Goal: Task Accomplishment & Management: Manage account settings

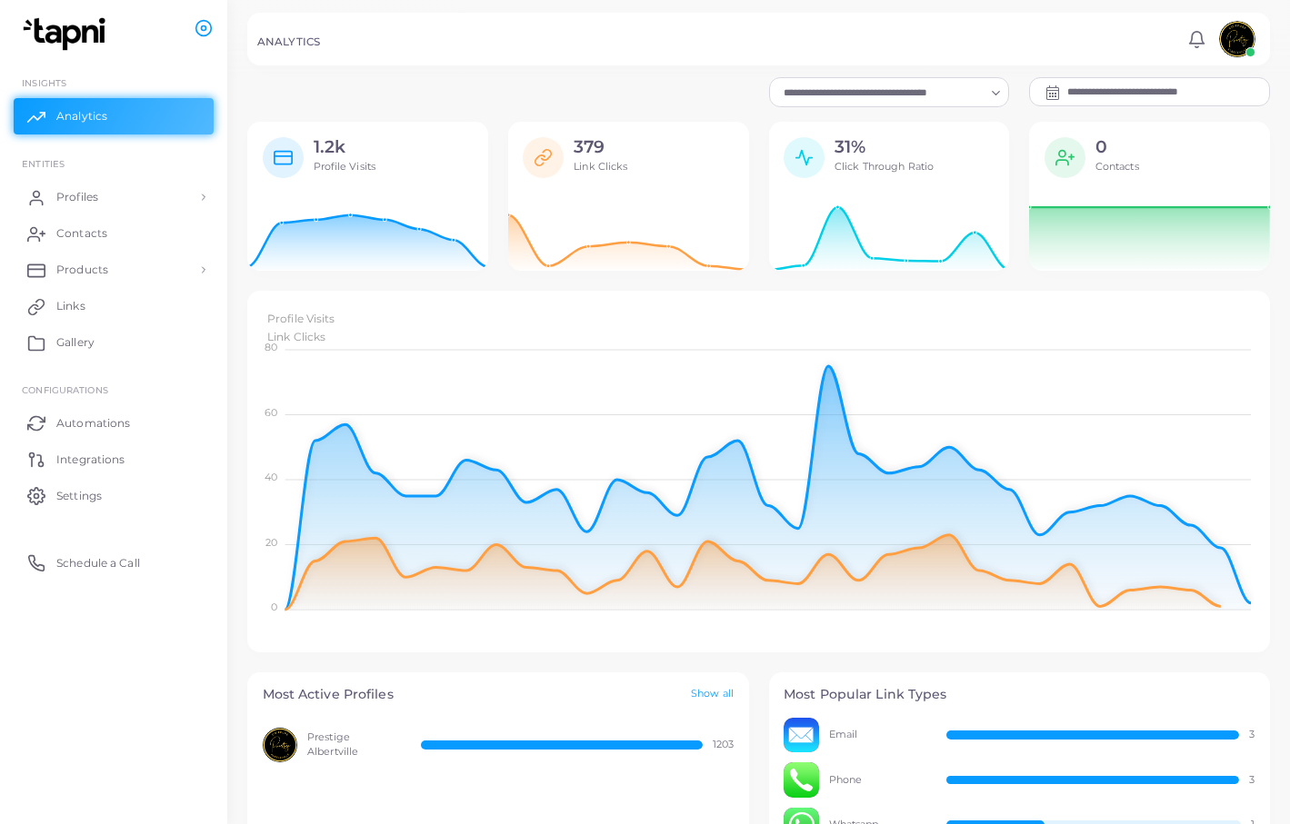
click at [1143, 95] on input "**********" at bounding box center [1168, 91] width 202 height 27
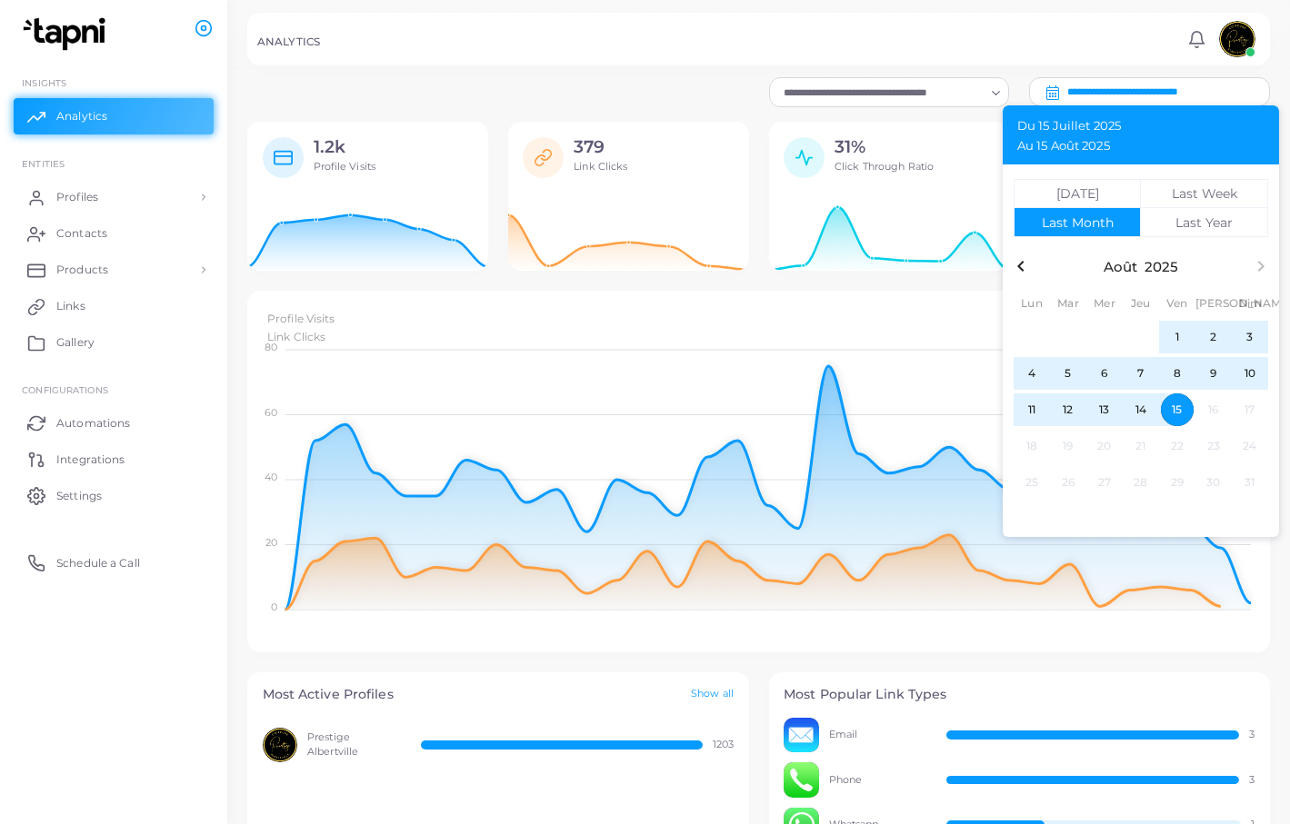
click at [1172, 407] on span "15" at bounding box center [1177, 410] width 33 height 33
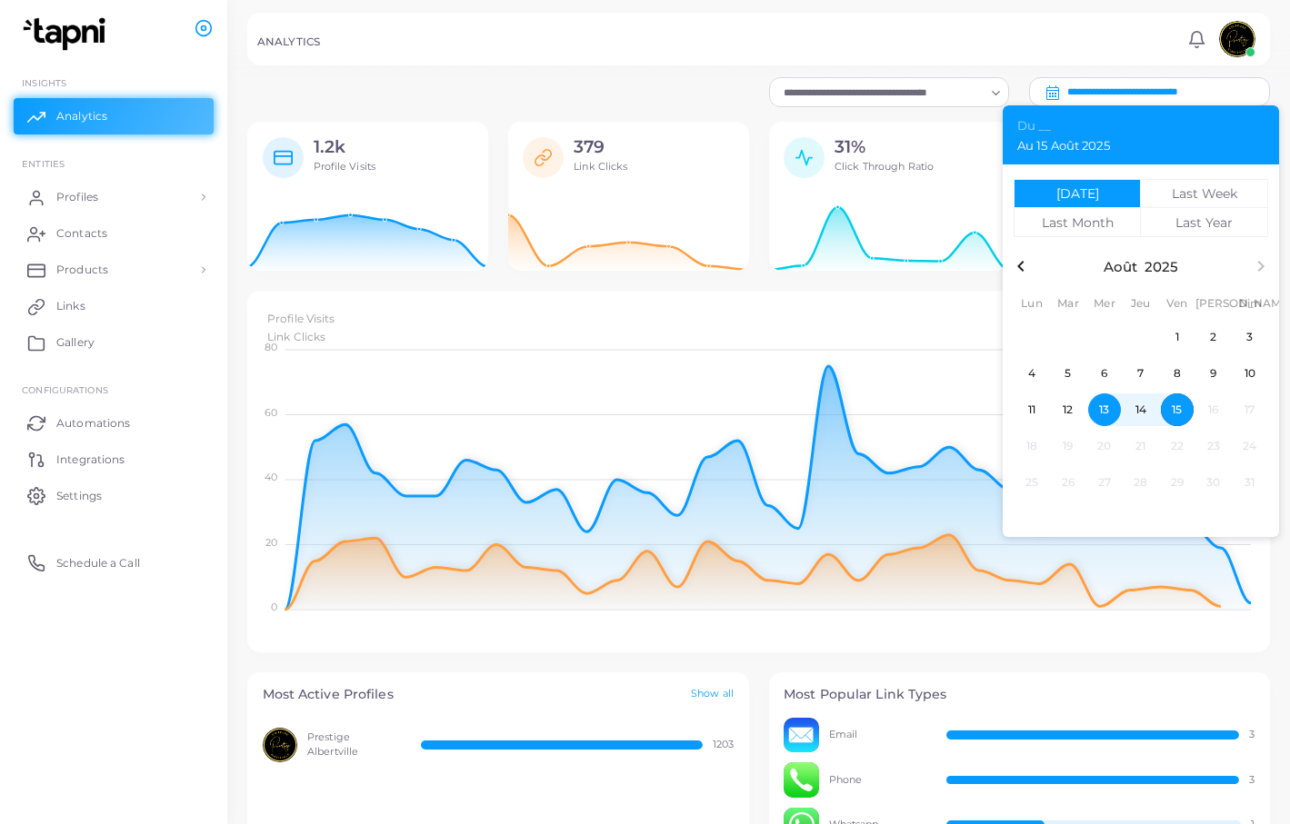
click at [1101, 411] on span "13" at bounding box center [1104, 410] width 33 height 33
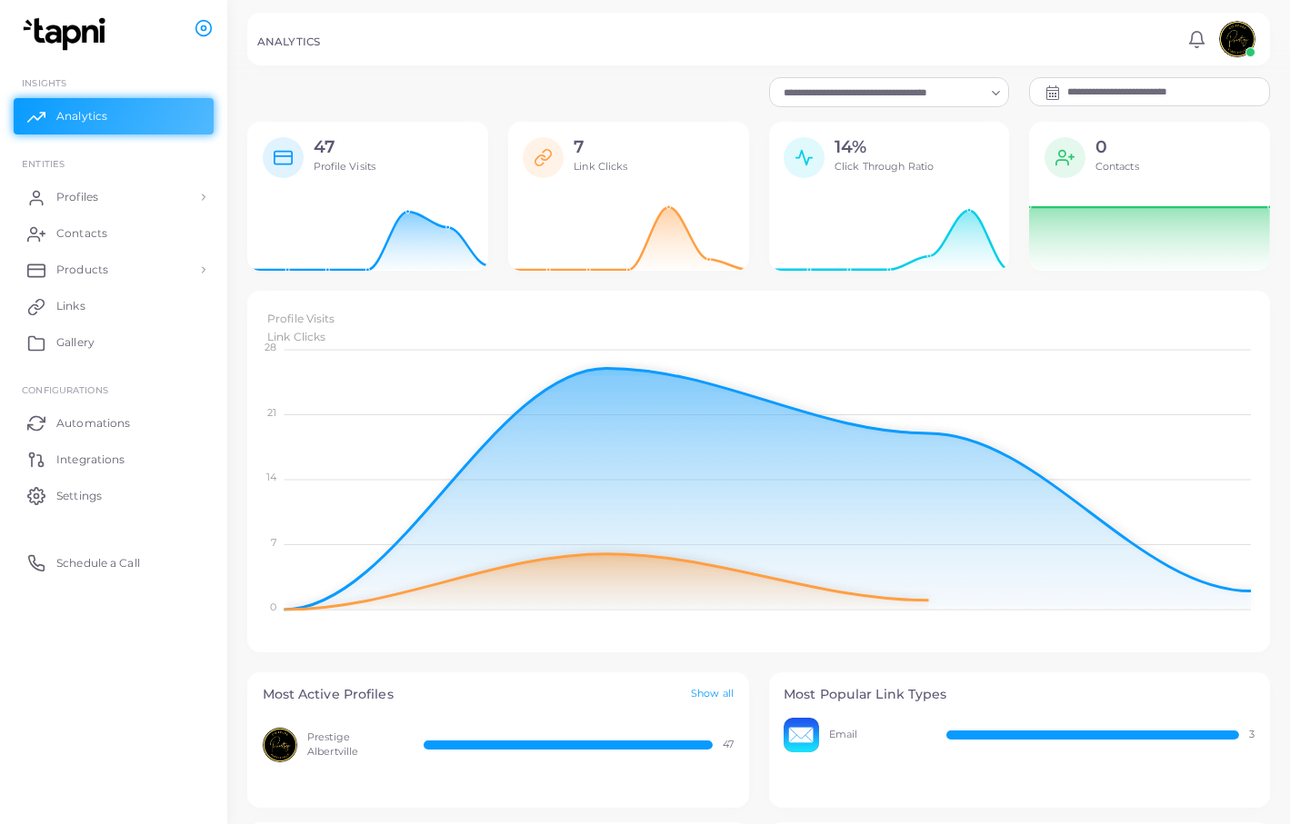
click at [1104, 95] on input "**********" at bounding box center [1168, 91] width 202 height 27
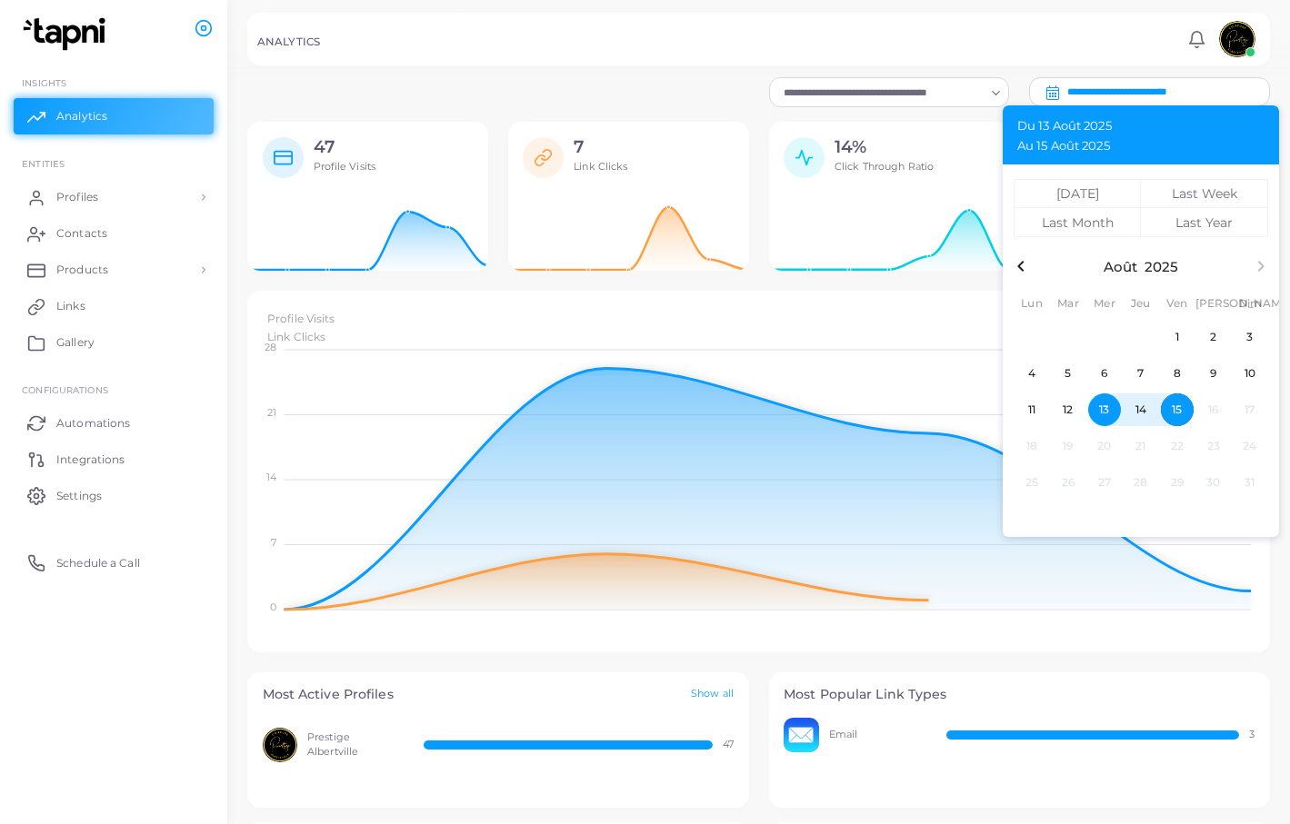
click at [1139, 407] on span "14" at bounding box center [1140, 410] width 33 height 33
click at [1176, 406] on span "15" at bounding box center [1177, 410] width 33 height 33
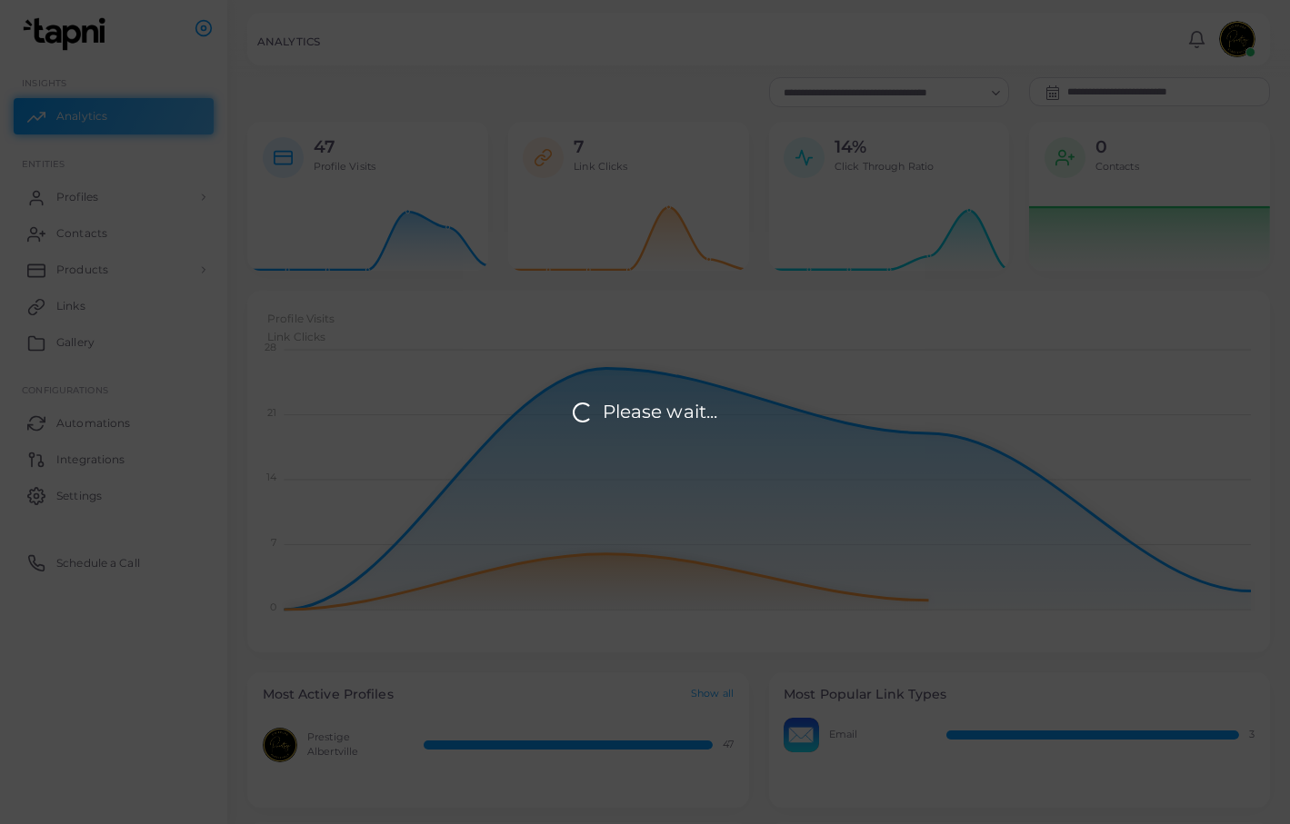
scroll to position [1, 1]
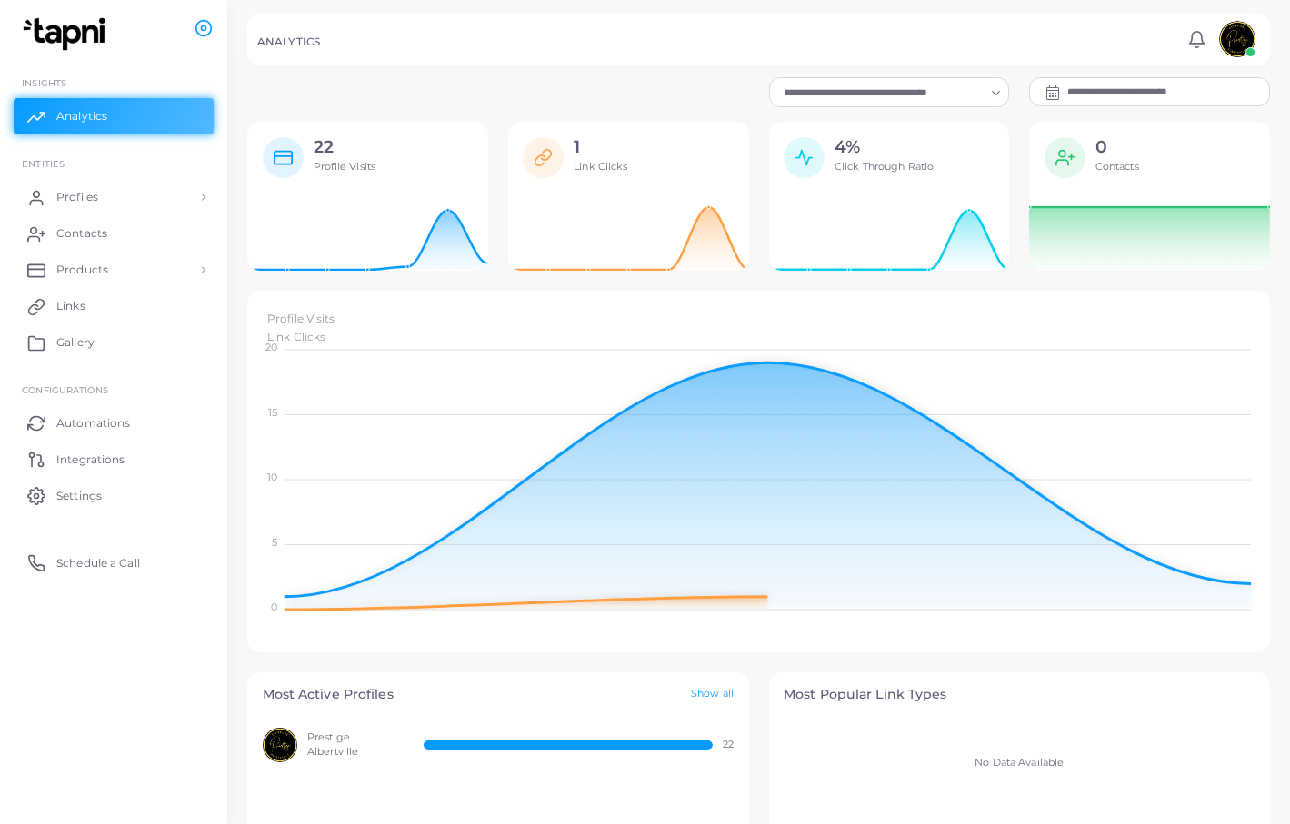
click at [1153, 93] on input "**********" at bounding box center [1168, 91] width 202 height 27
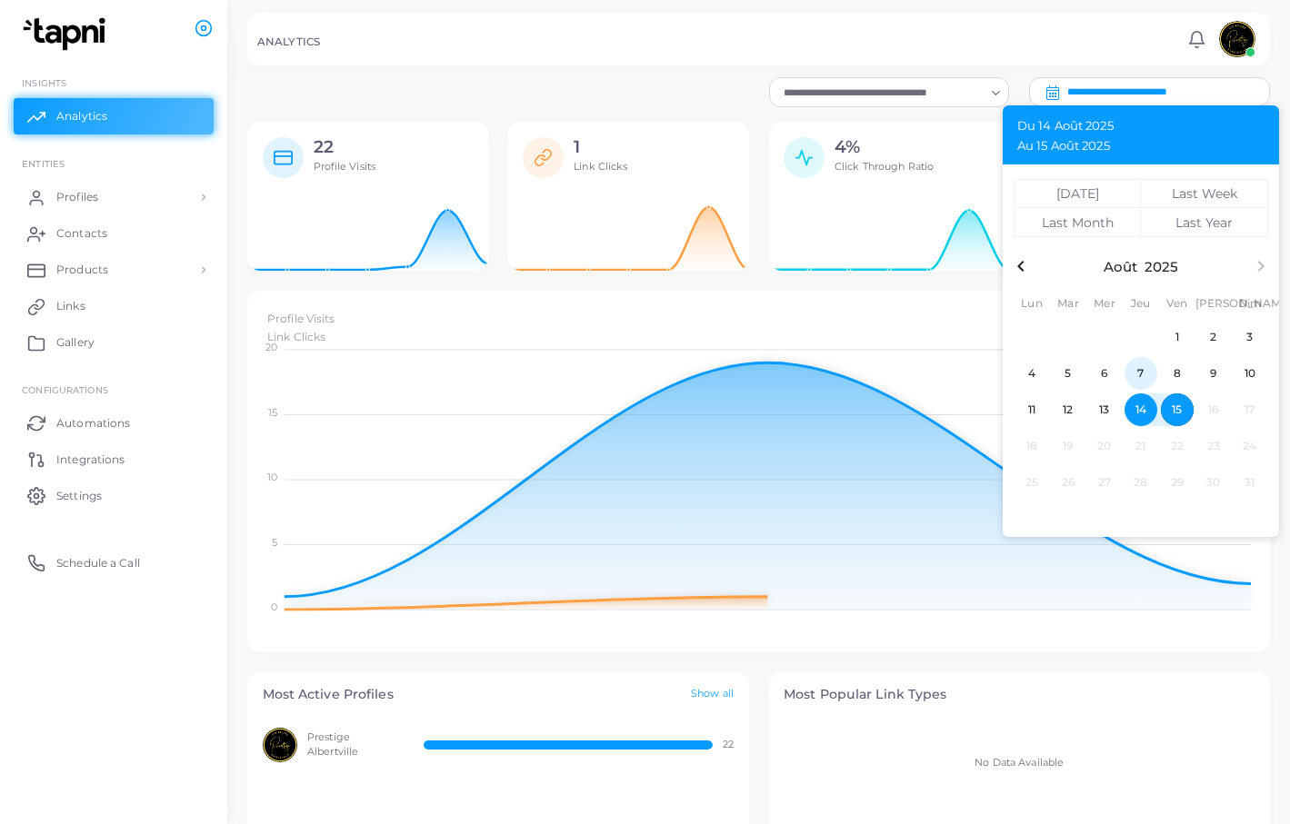
click at [1139, 368] on span "7" at bounding box center [1140, 373] width 33 height 33
click at [1104, 365] on span "6" at bounding box center [1104, 373] width 33 height 33
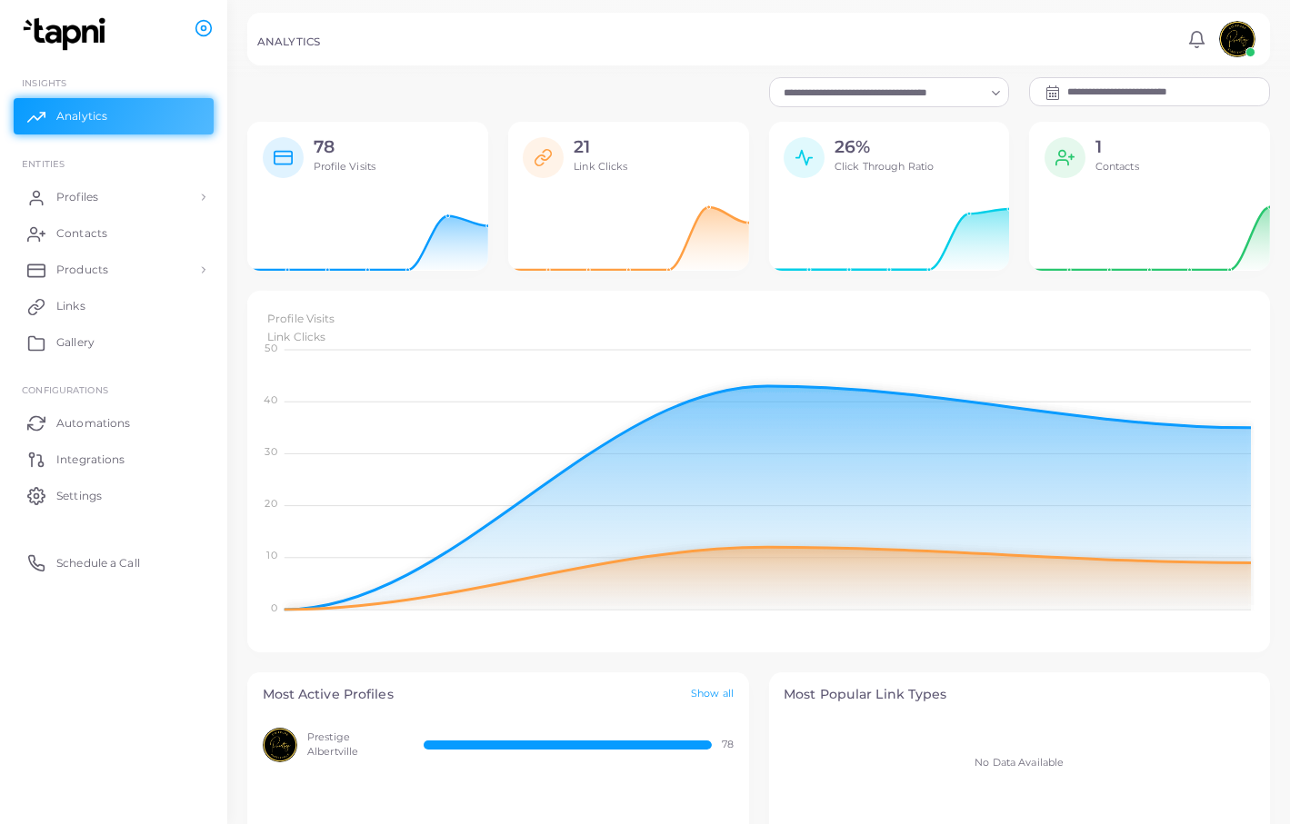
click at [1167, 89] on input "**********" at bounding box center [1168, 91] width 202 height 27
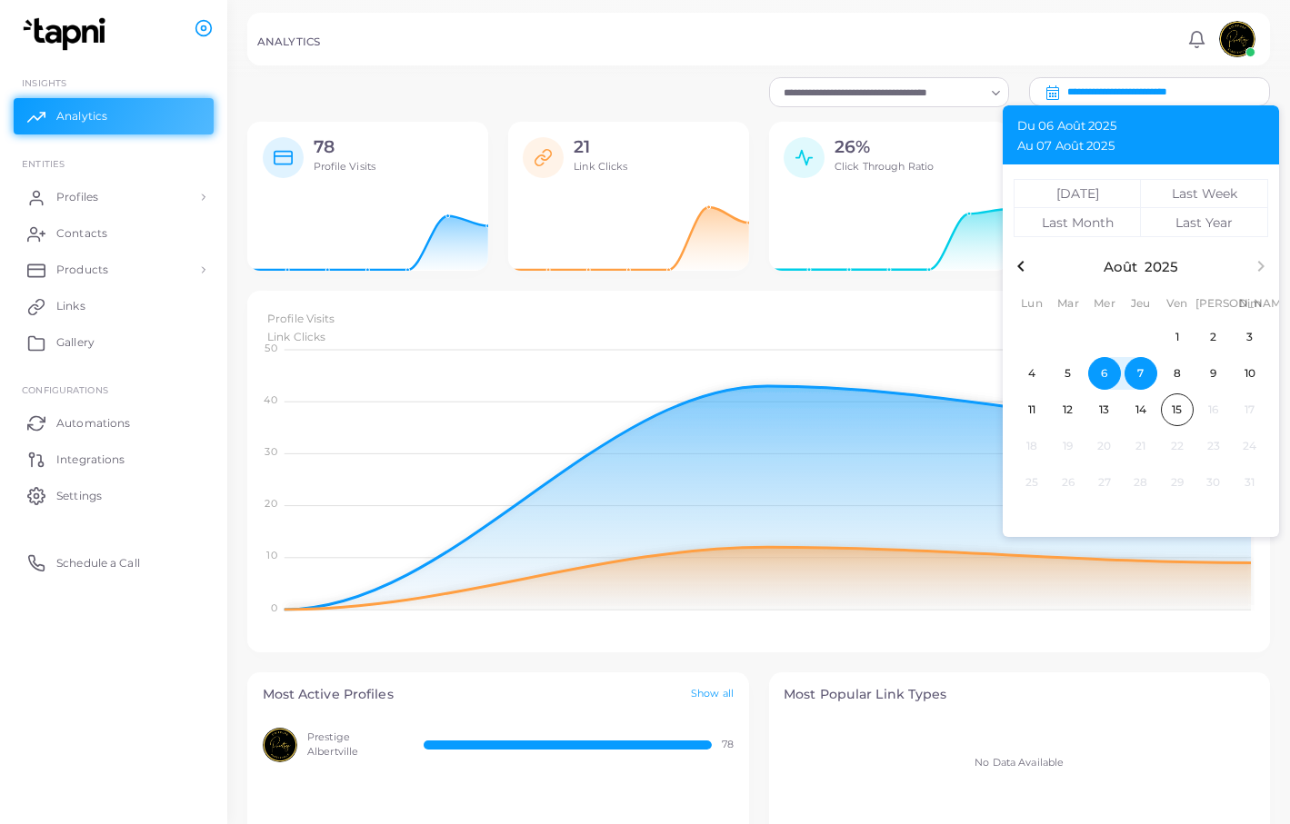
click at [1103, 375] on span "6" at bounding box center [1104, 373] width 33 height 33
click at [1176, 379] on span "8" at bounding box center [1177, 373] width 33 height 33
type input "**********"
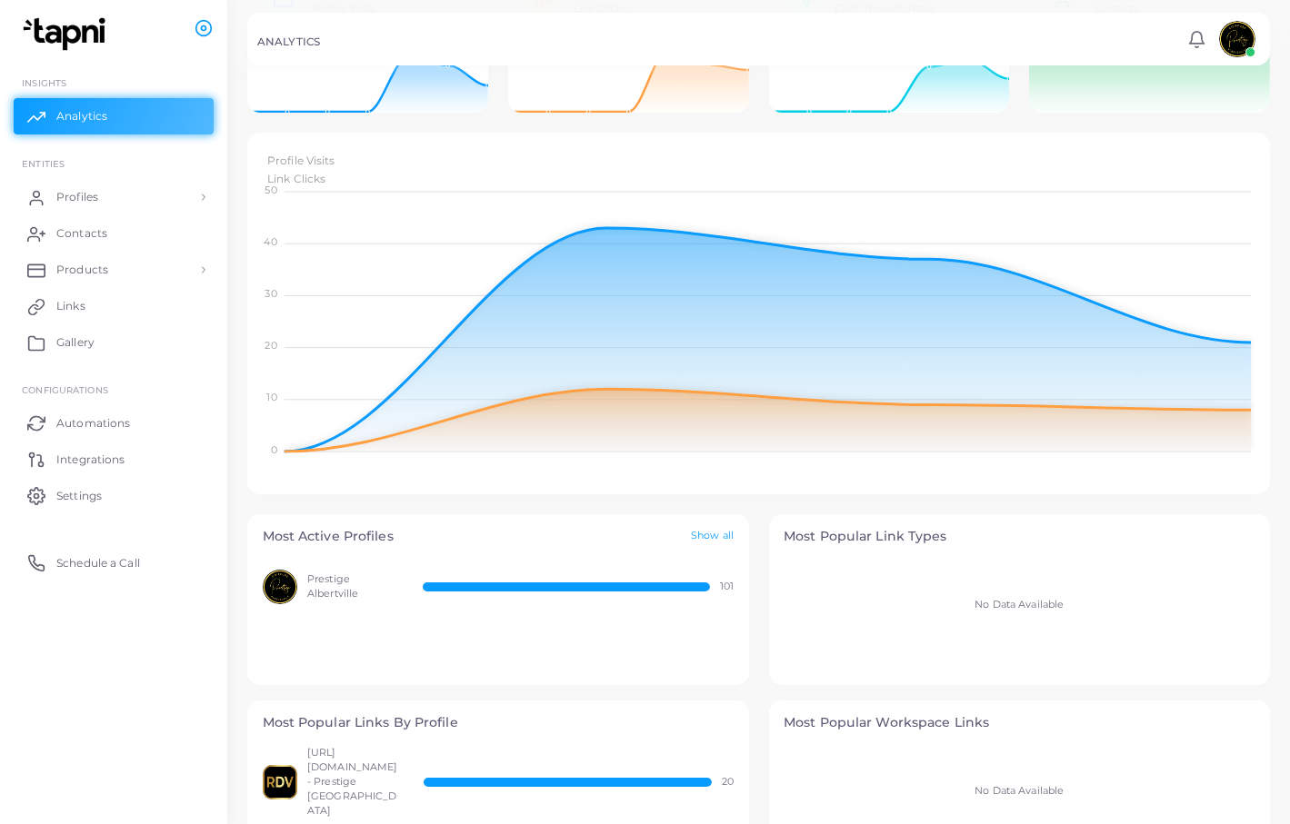
scroll to position [0, 0]
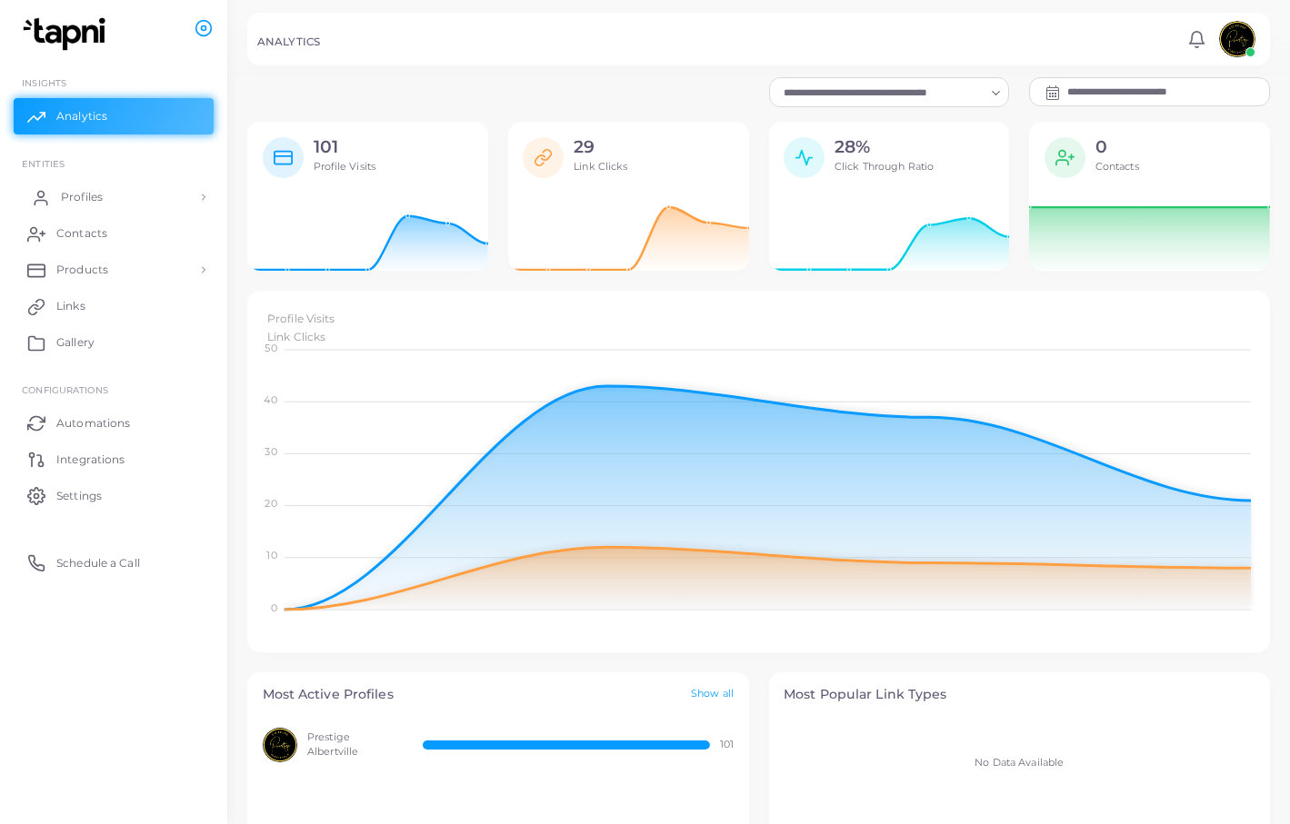
click at [95, 194] on span "Profiles" at bounding box center [82, 197] width 42 height 16
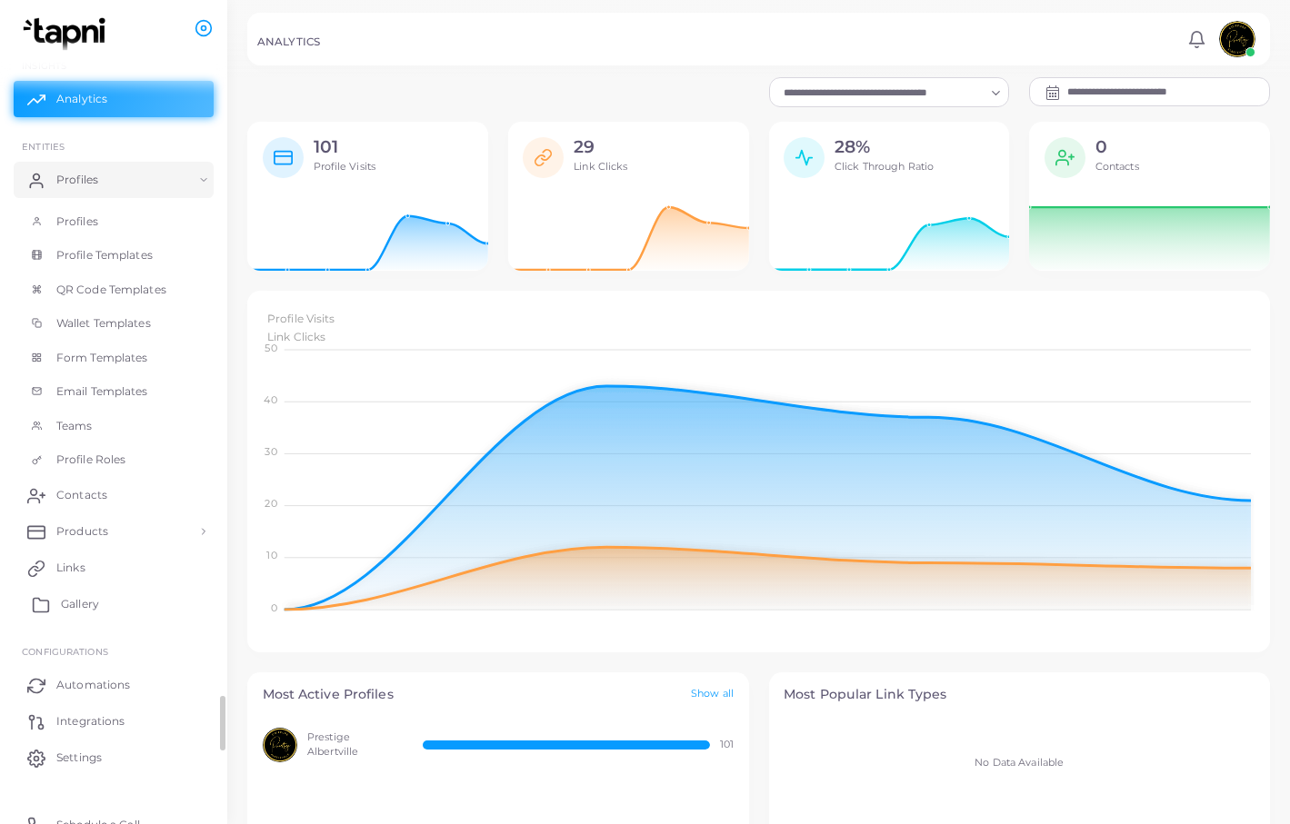
scroll to position [35, 0]
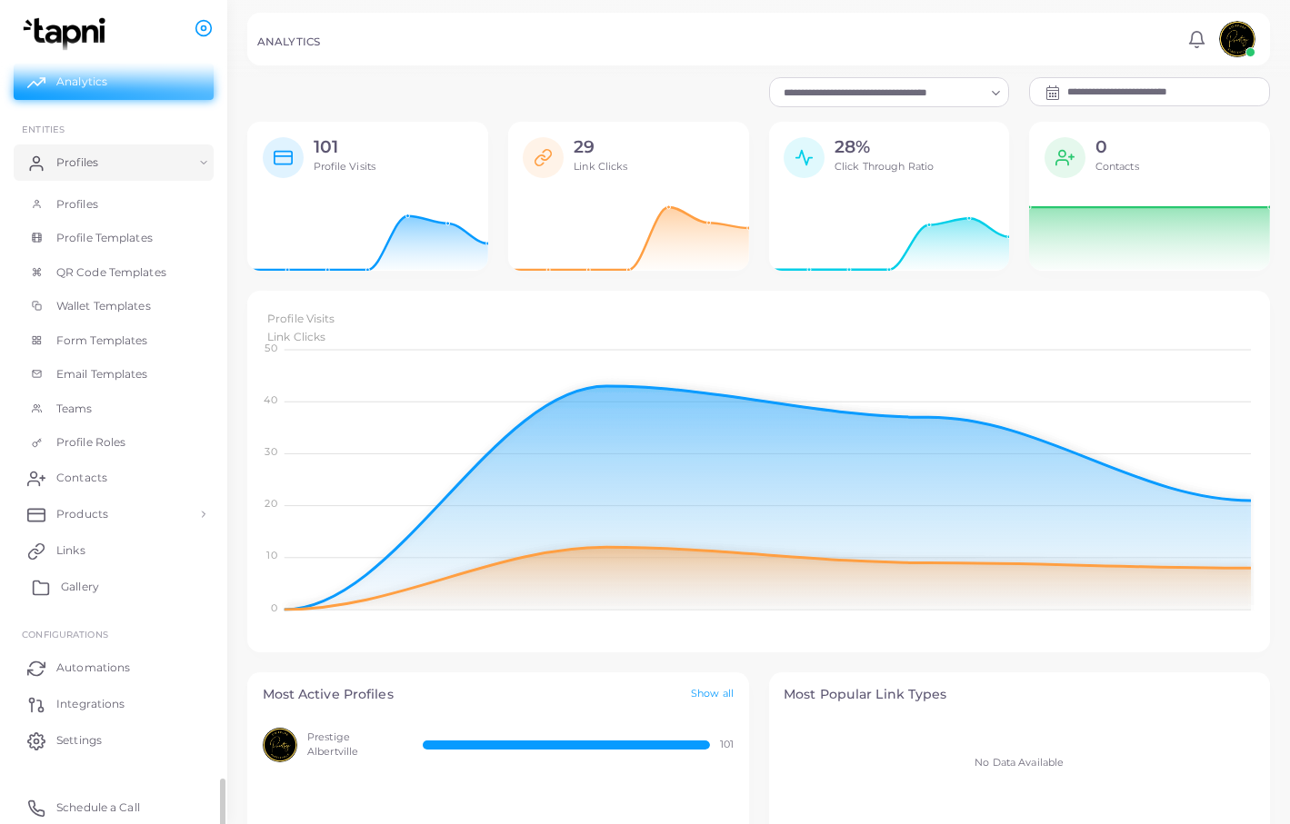
click at [135, 591] on link "Gallery" at bounding box center [114, 587] width 200 height 36
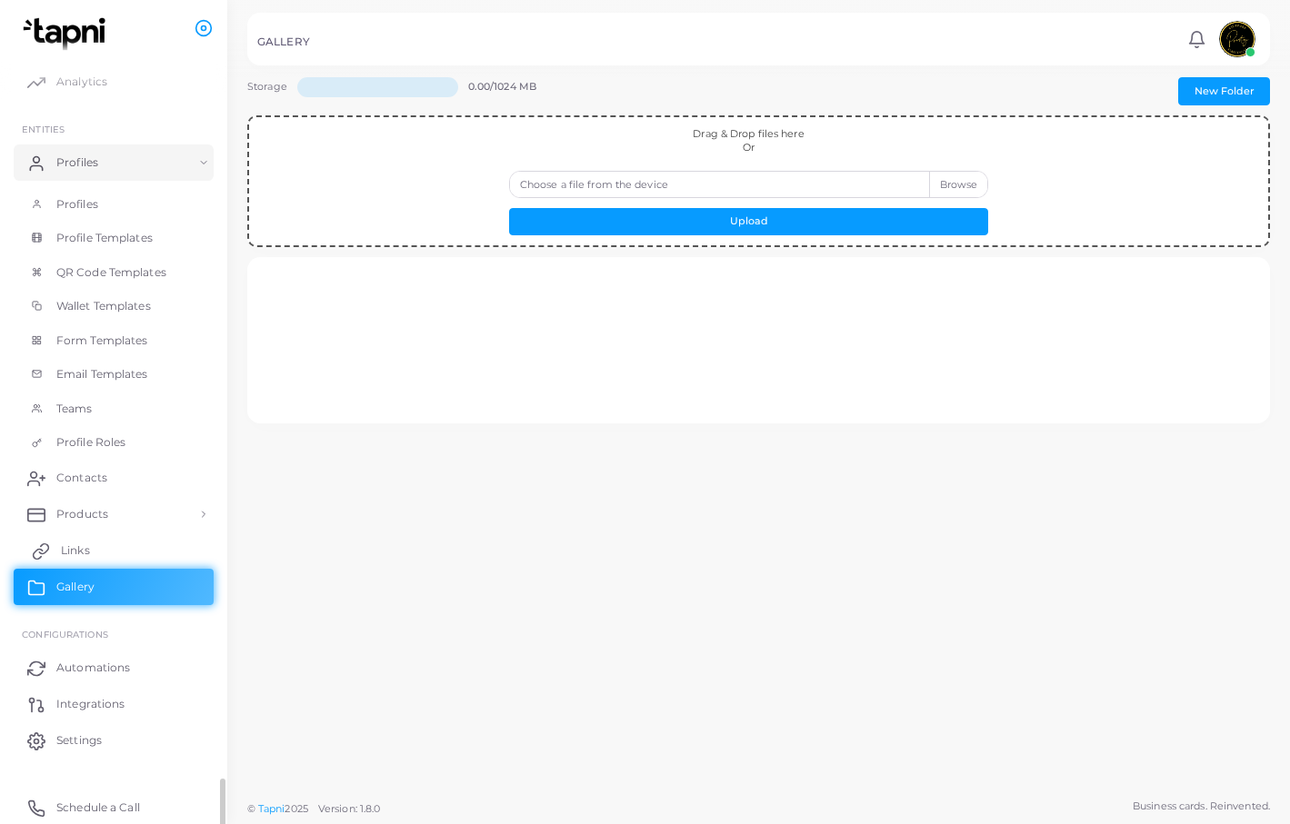
click at [131, 548] on link "Links" at bounding box center [114, 551] width 200 height 36
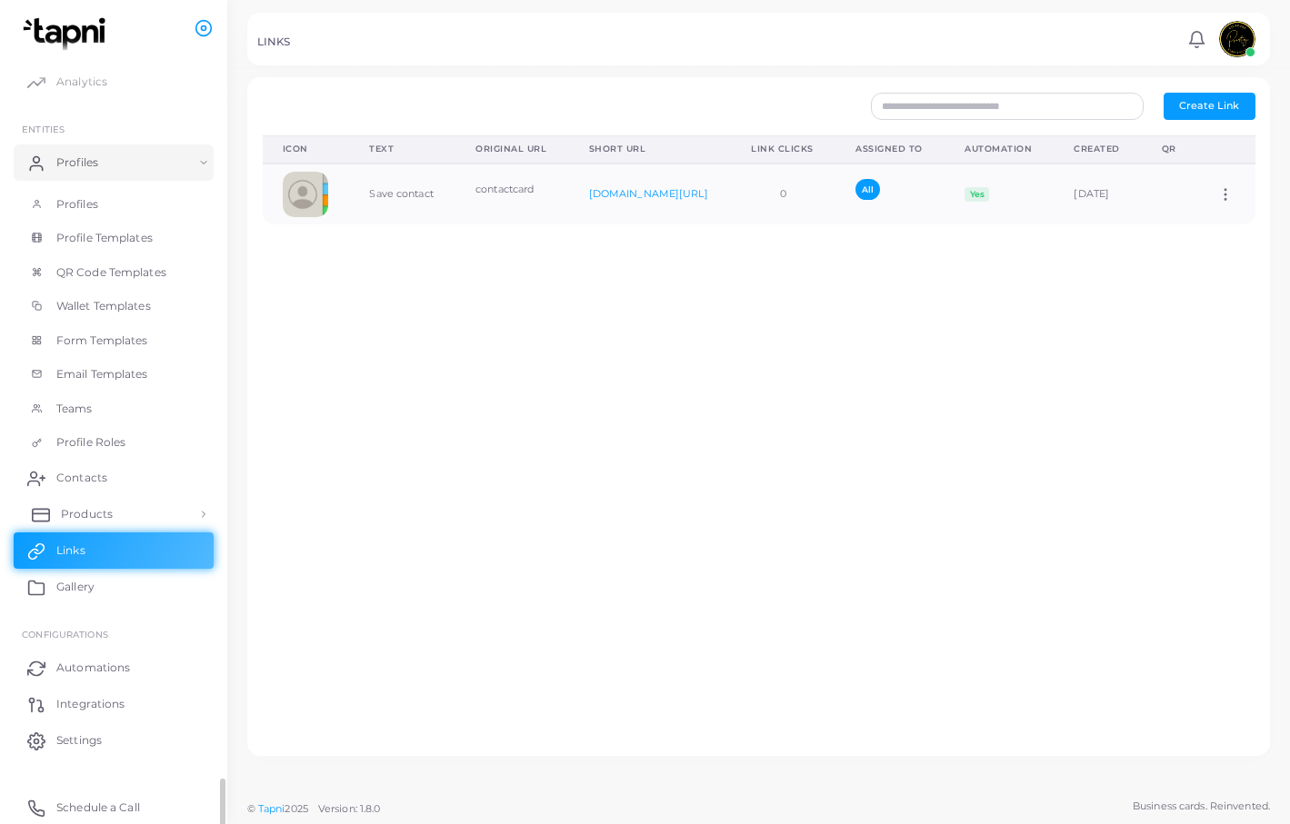
click at [138, 514] on link "Products" at bounding box center [114, 514] width 200 height 36
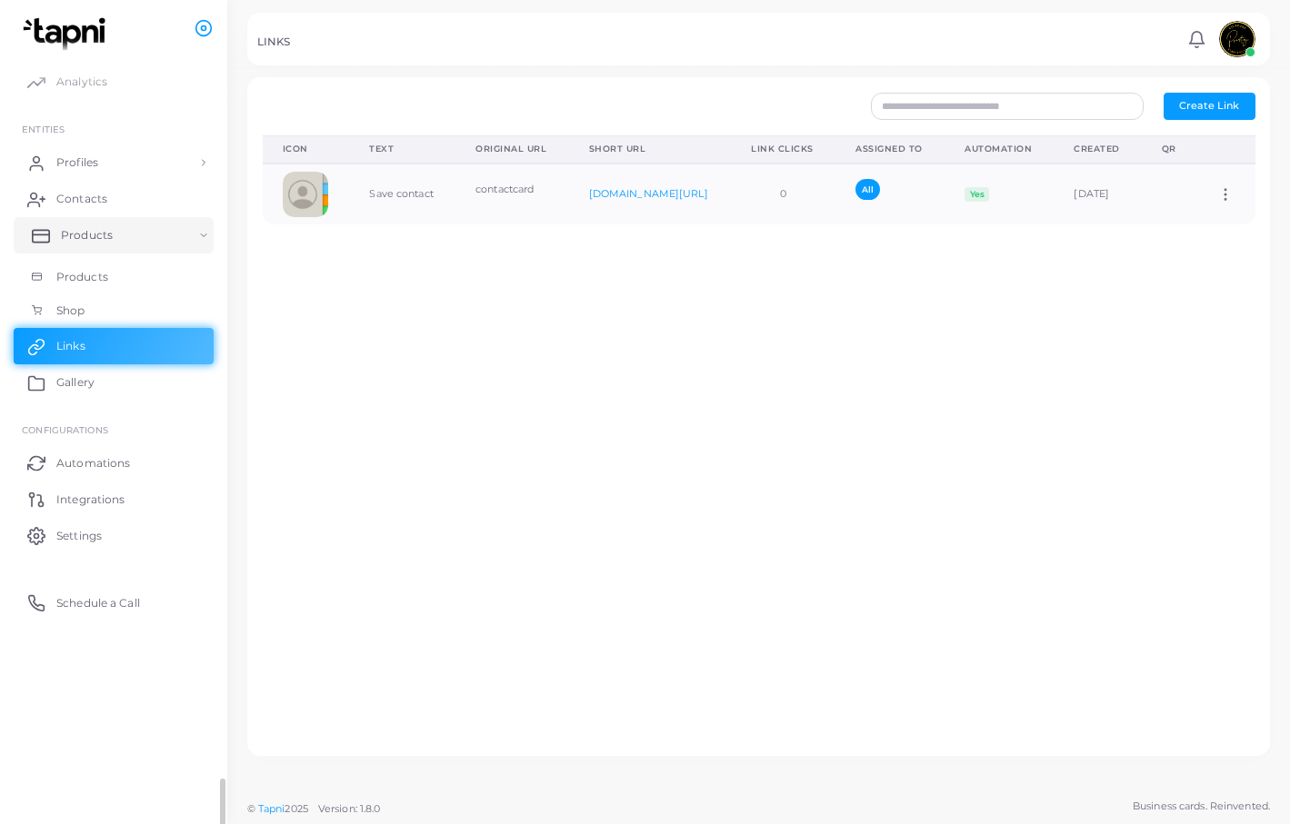
click at [209, 233] on link "Products" at bounding box center [114, 235] width 200 height 36
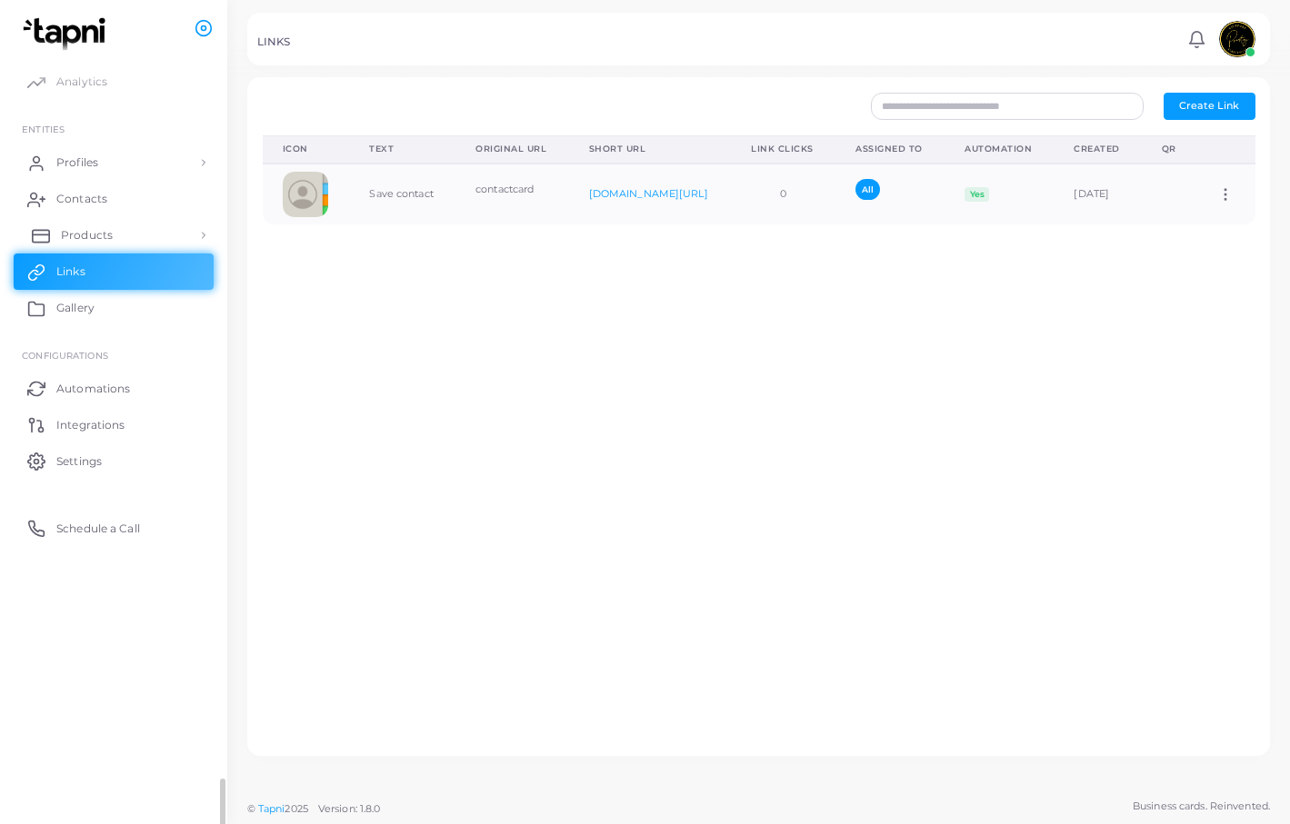
click at [209, 233] on link "Products" at bounding box center [114, 235] width 200 height 36
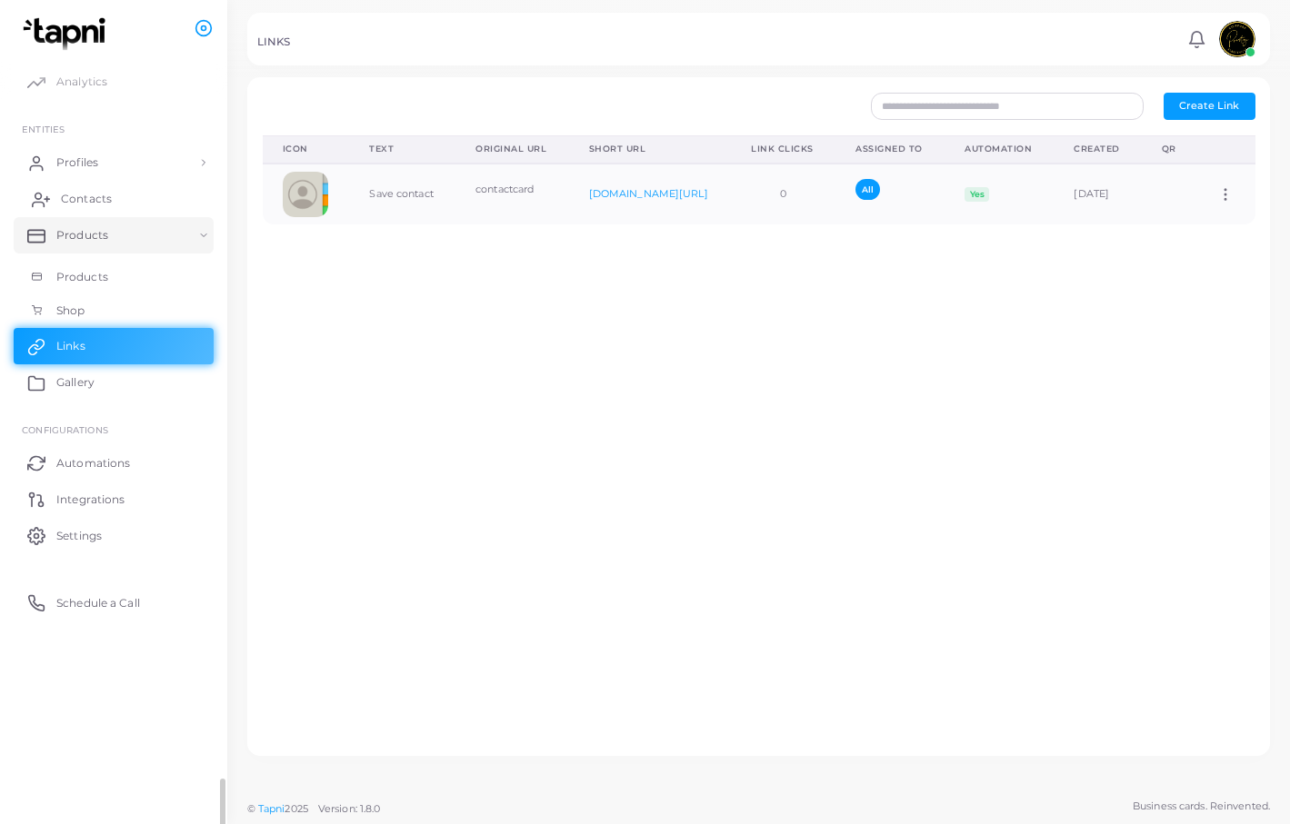
click at [179, 193] on link "Contacts" at bounding box center [114, 199] width 200 height 36
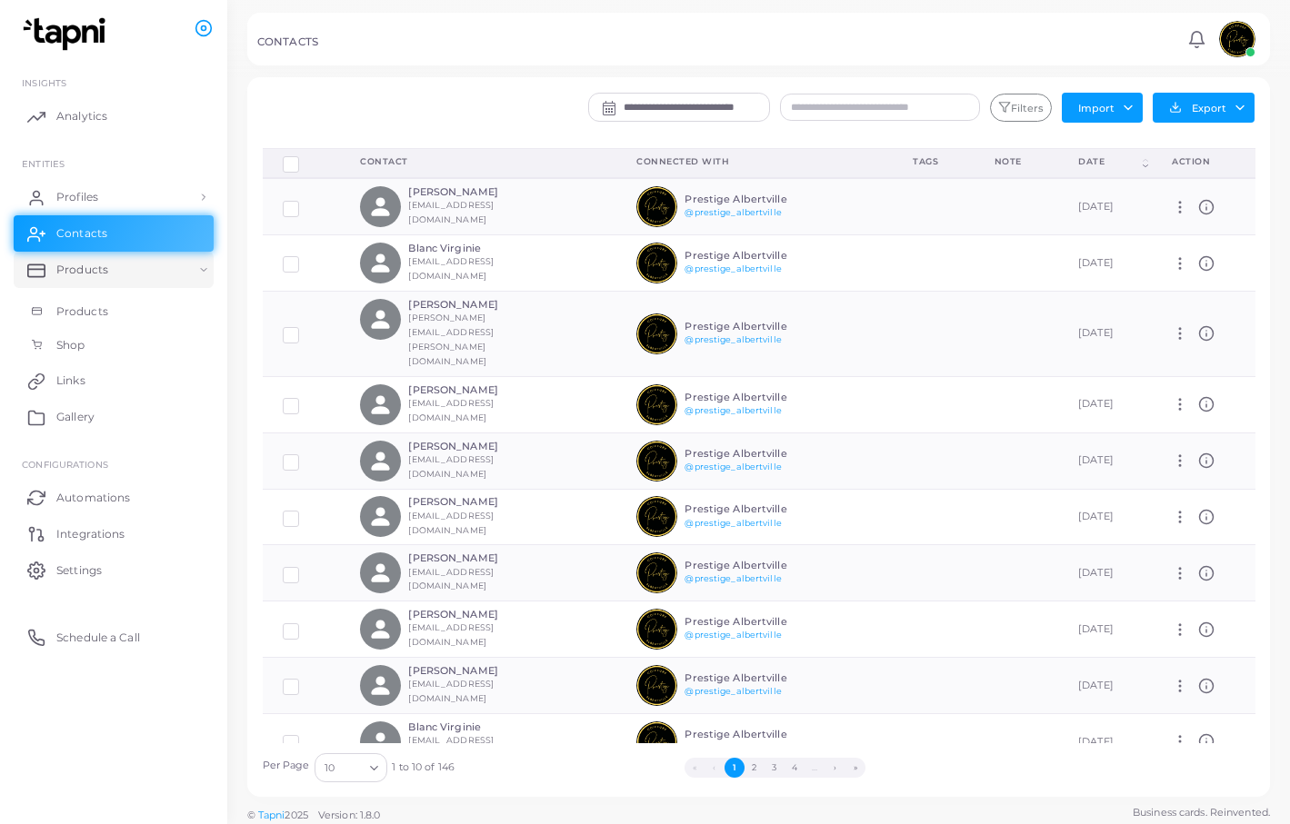
click at [372, 767] on icon "Search for option" at bounding box center [374, 769] width 14 height 14
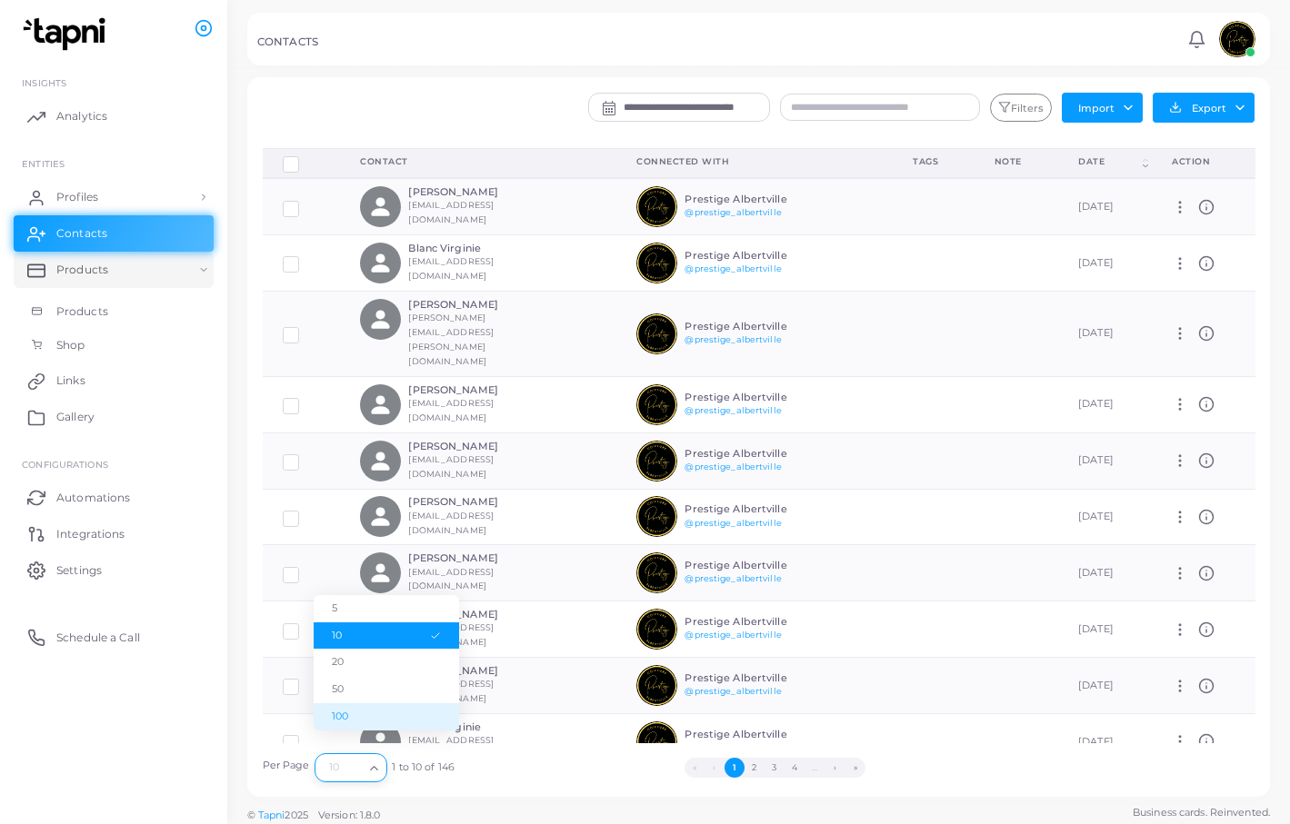
click at [385, 710] on li "100" at bounding box center [386, 717] width 145 height 27
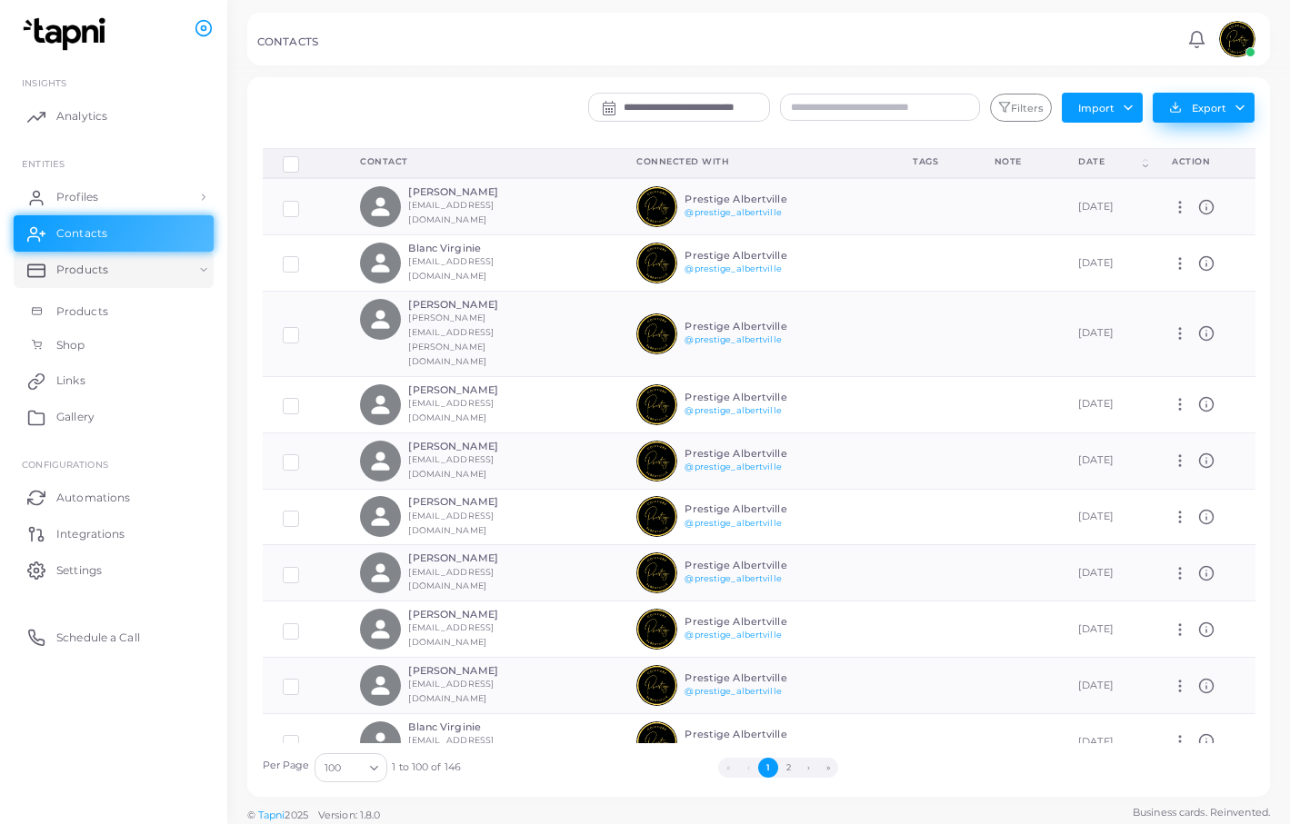
click at [1209, 105] on button "Export" at bounding box center [1204, 108] width 102 height 30
click at [1209, 109] on button "Export" at bounding box center [1204, 108] width 102 height 30
click at [1208, 116] on button "Export" at bounding box center [1204, 108] width 102 height 30
click at [1198, 156] on link "Export to XLSX" at bounding box center [1199, 147] width 174 height 27
click at [96, 114] on span "Analytics" at bounding box center [86, 116] width 51 height 16
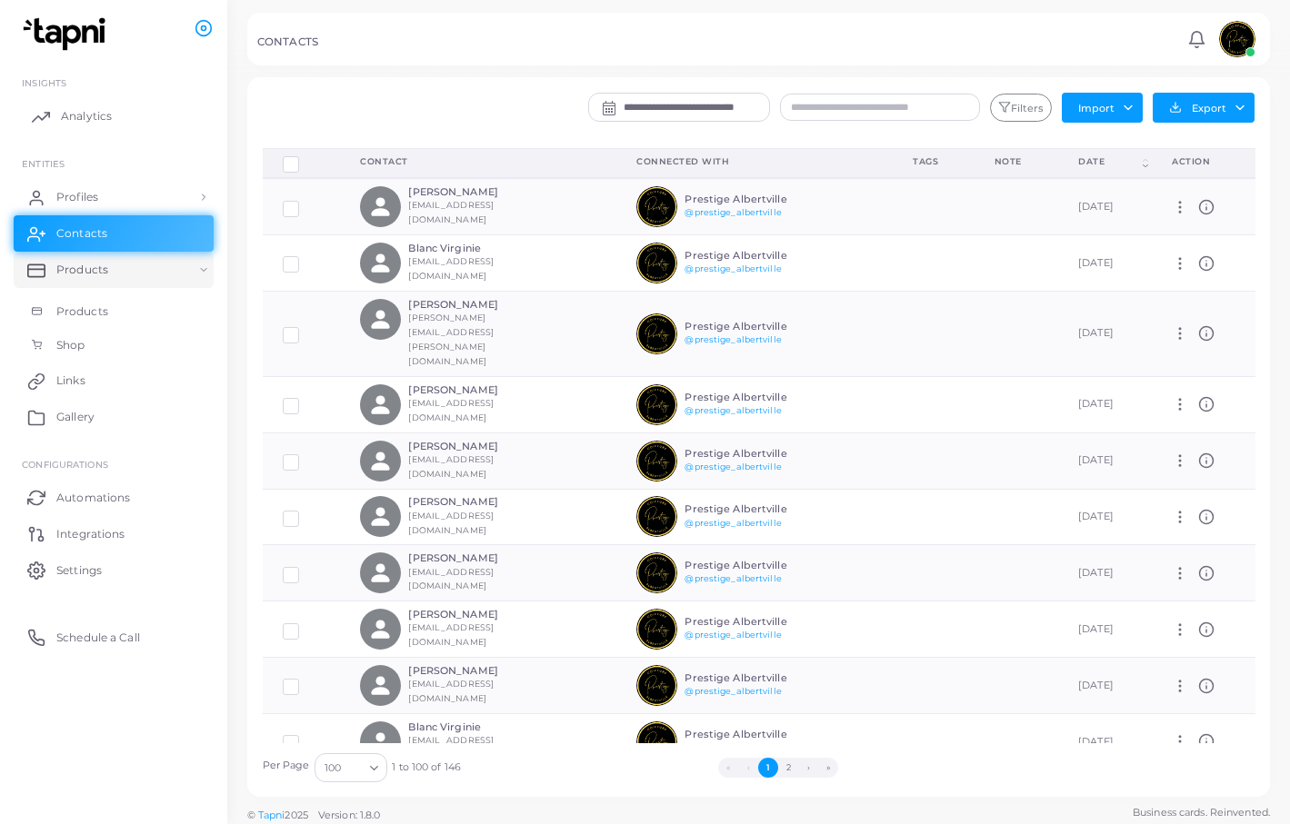
click at [96, 114] on span "Analytics" at bounding box center [86, 116] width 51 height 16
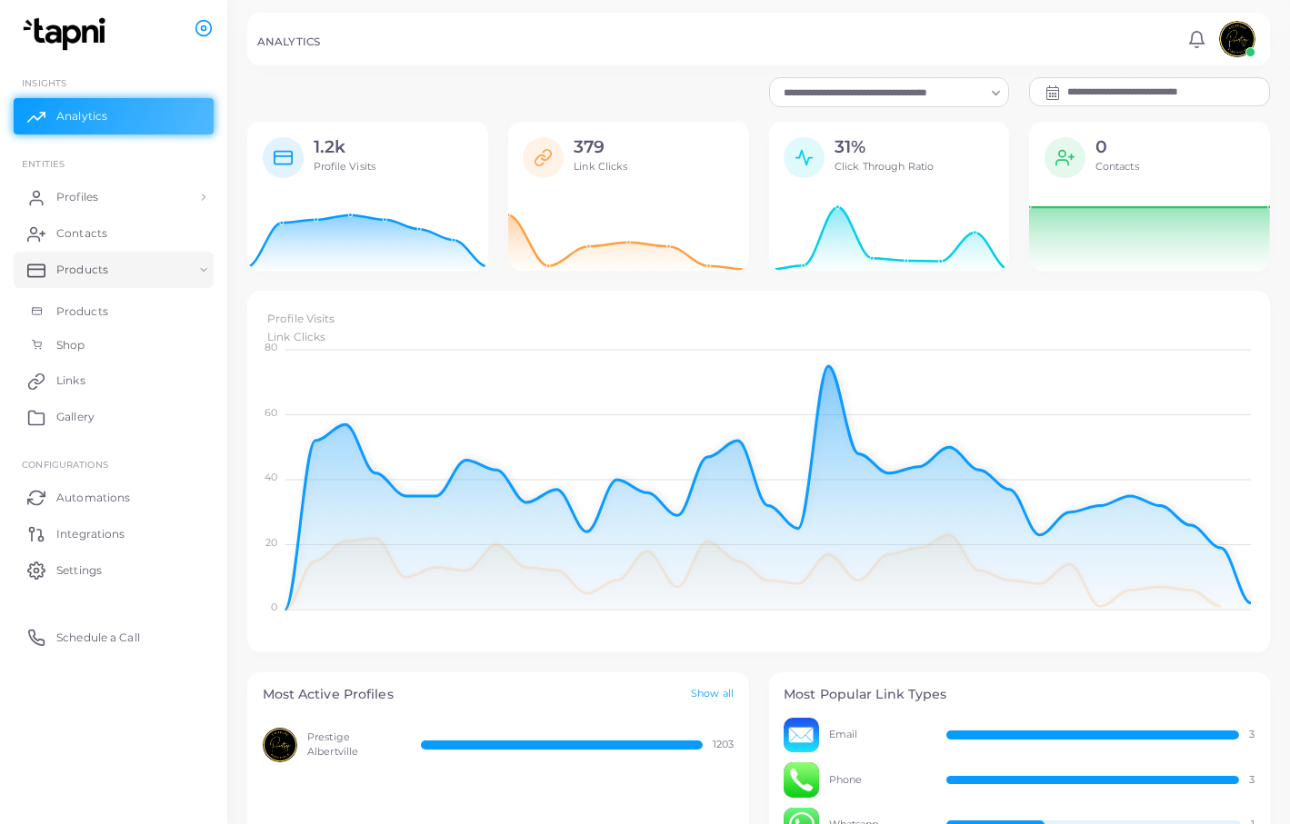
click at [324, 316] on span "Profile Visits" at bounding box center [301, 319] width 68 height 14
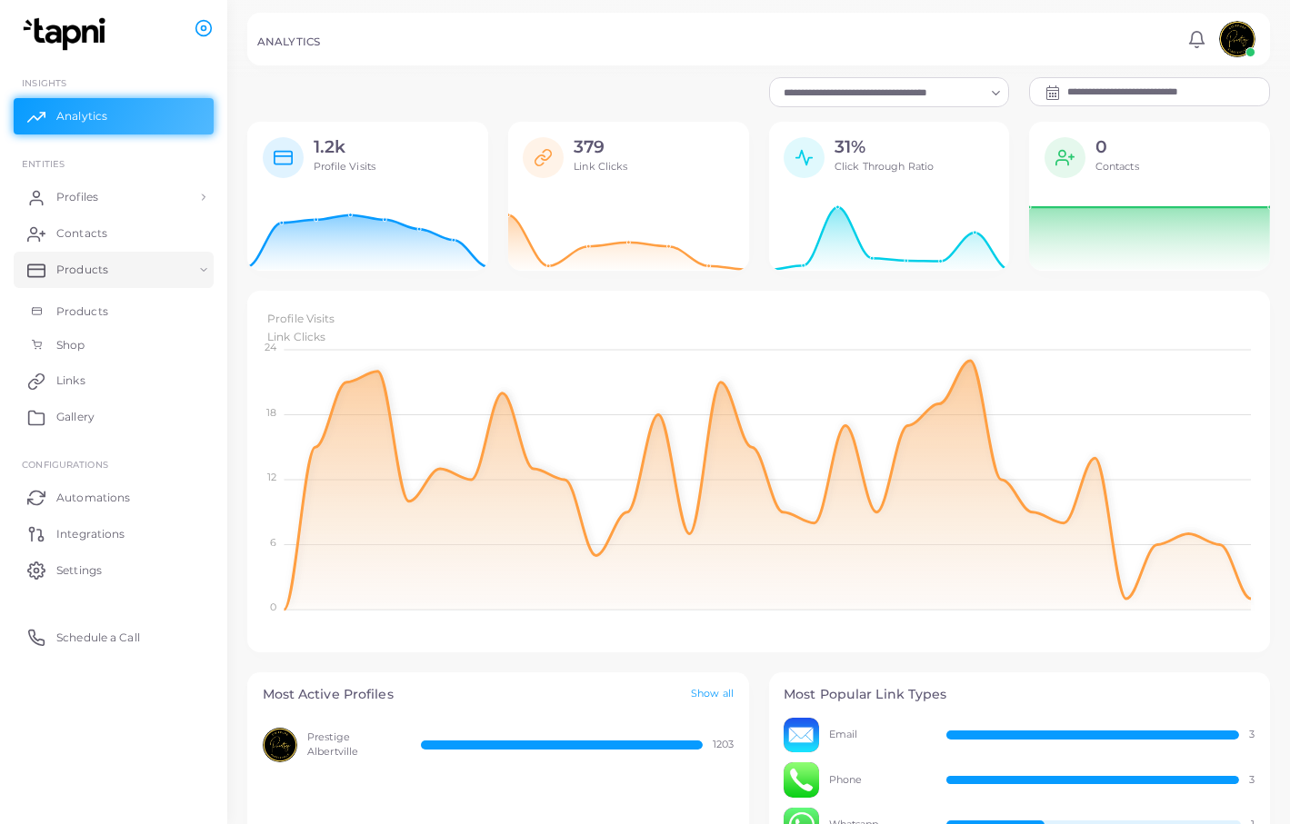
click at [325, 330] on span "Link Clicks" at bounding box center [296, 337] width 58 height 14
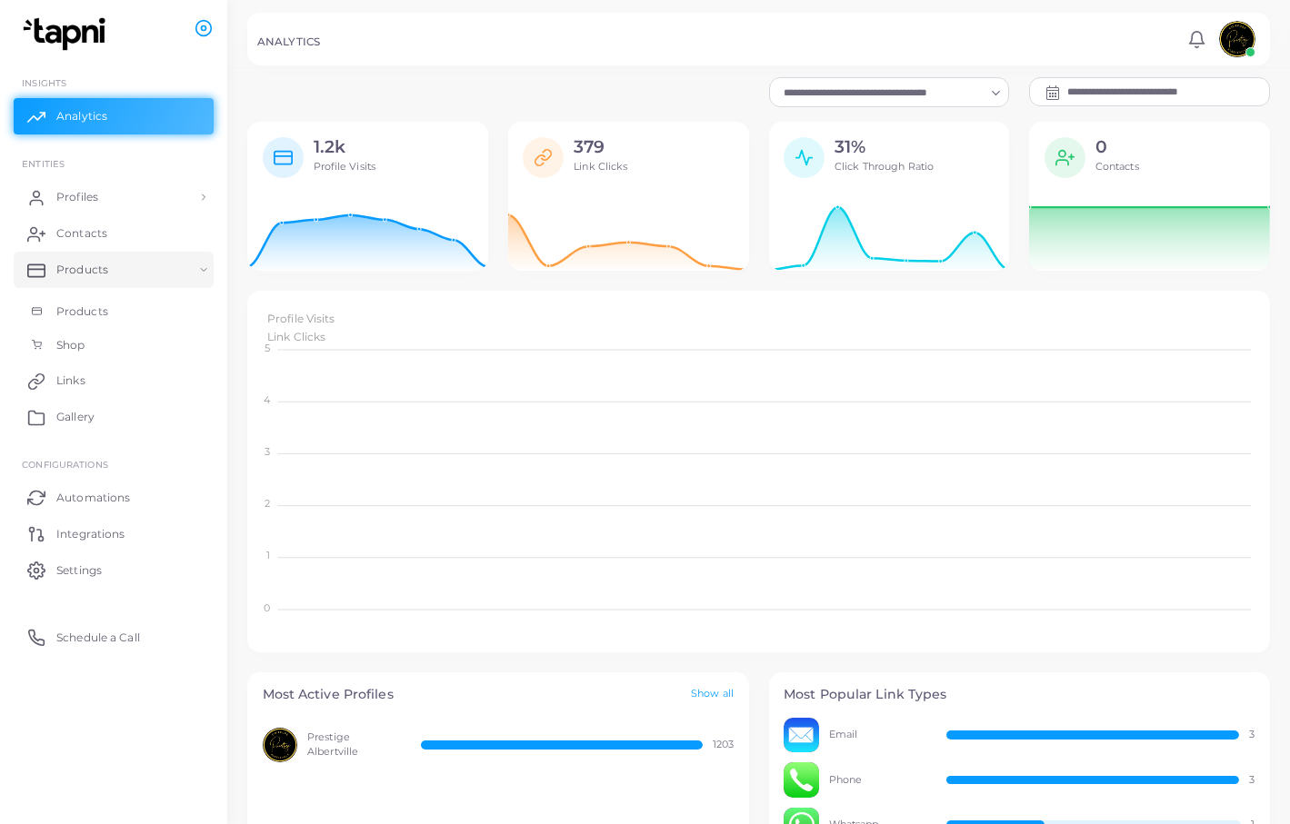
click at [329, 319] on span "Profile Visits" at bounding box center [301, 319] width 68 height 14
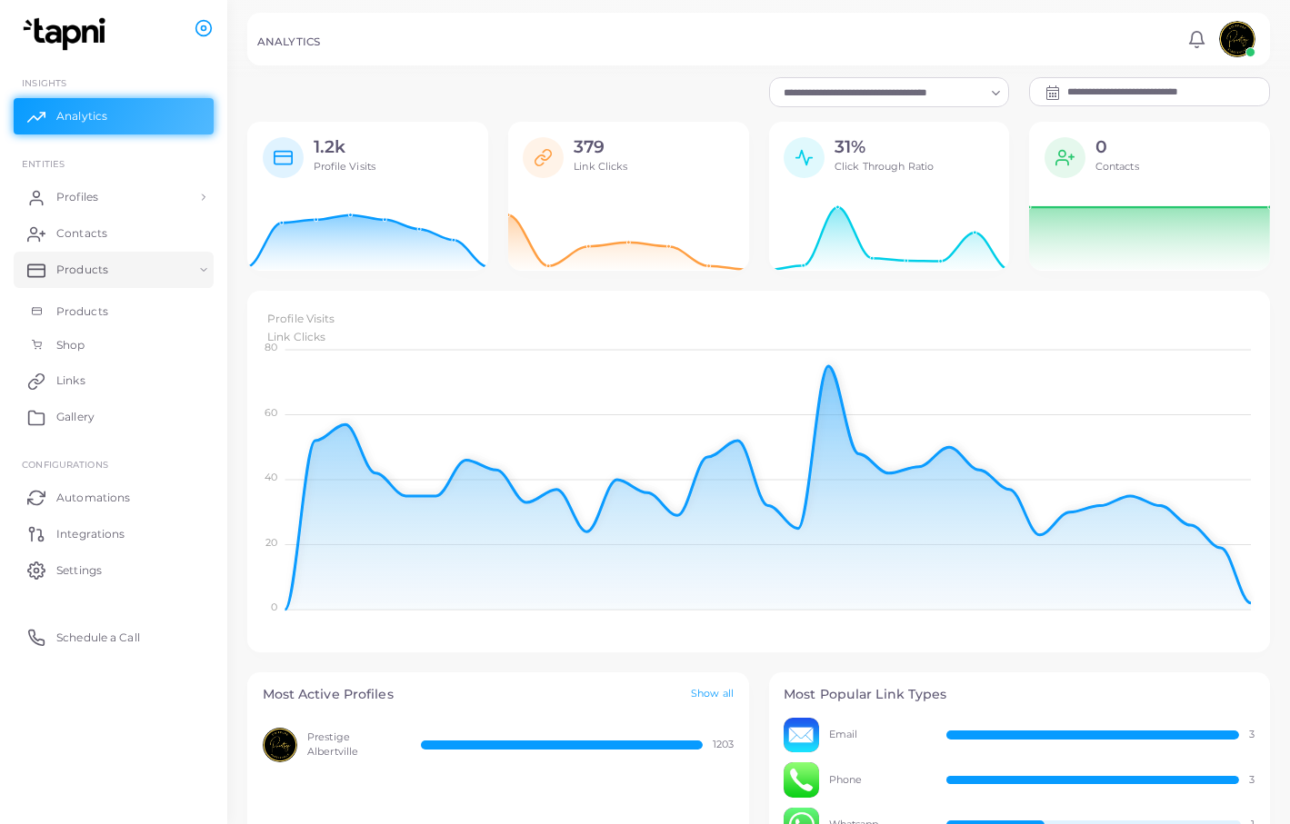
click at [1093, 90] on input "**********" at bounding box center [1168, 91] width 202 height 27
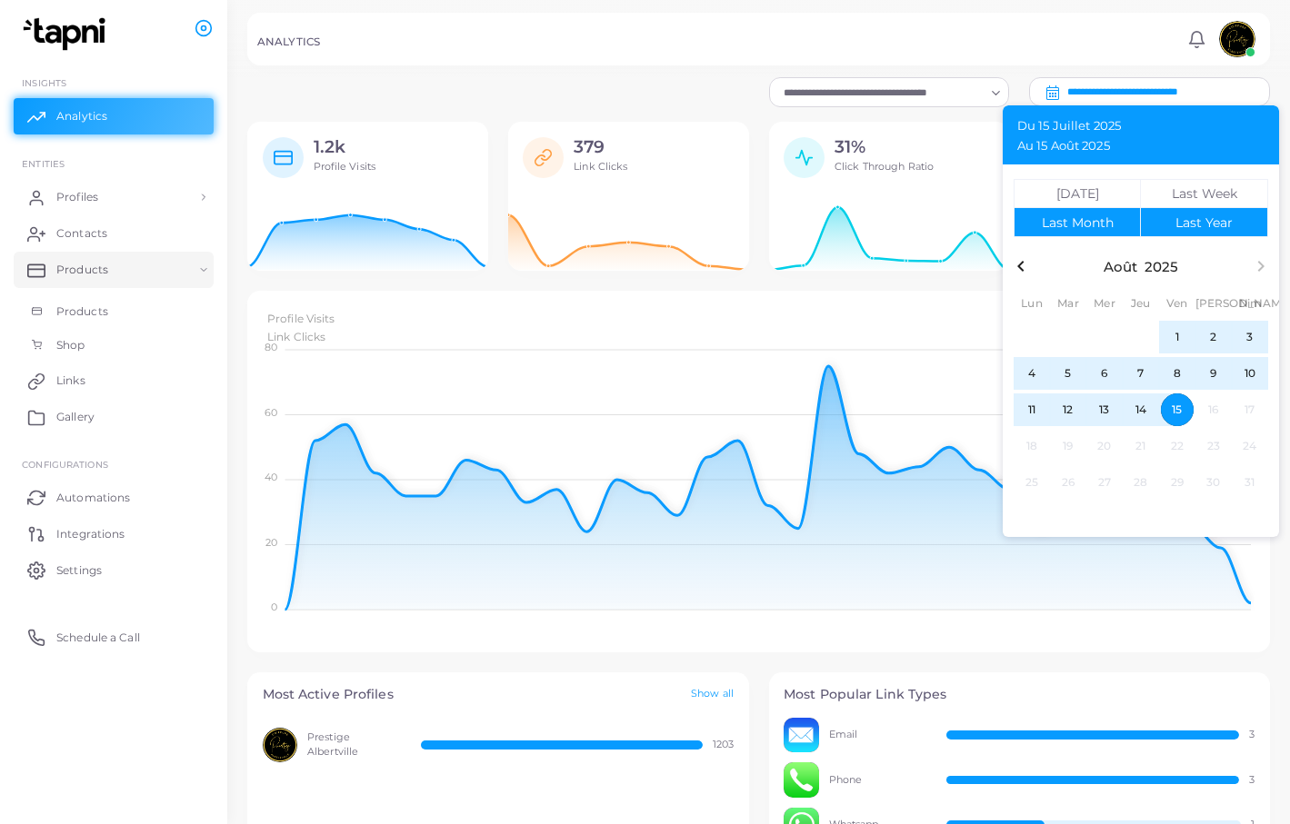
click at [1176, 227] on div "Last Year" at bounding box center [1203, 222] width 57 height 13
type input "**********"
